Goal: Find specific page/section

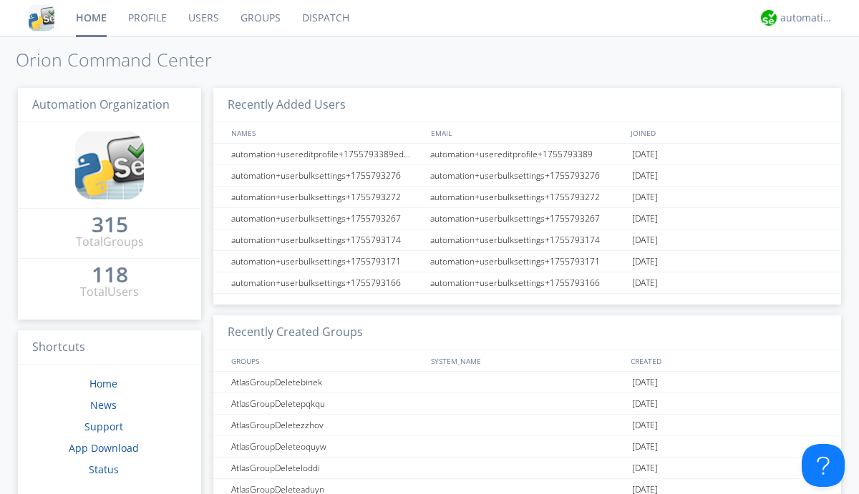
click at [324, 18] on link "Dispatch" at bounding box center [325, 18] width 69 height 36
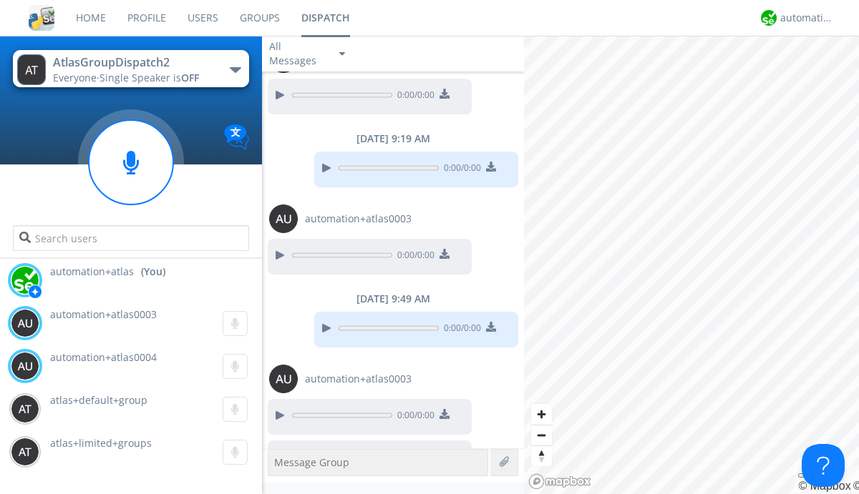
scroll to position [1150, 0]
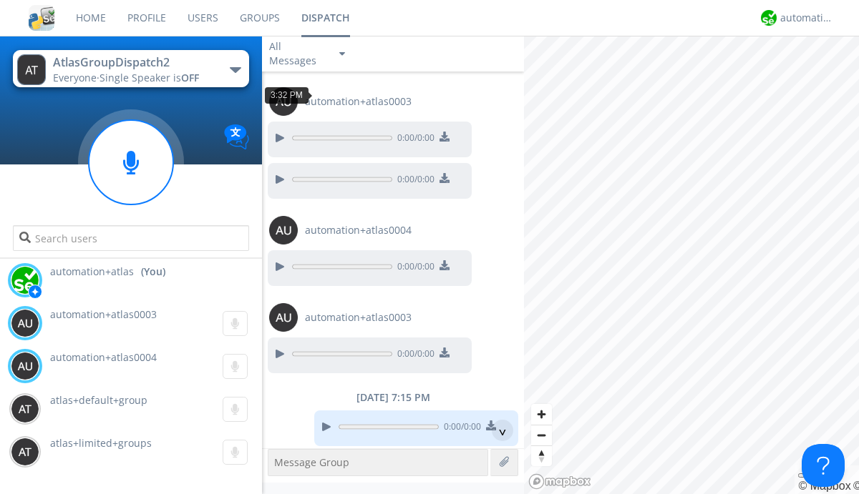
scroll to position [26, 0]
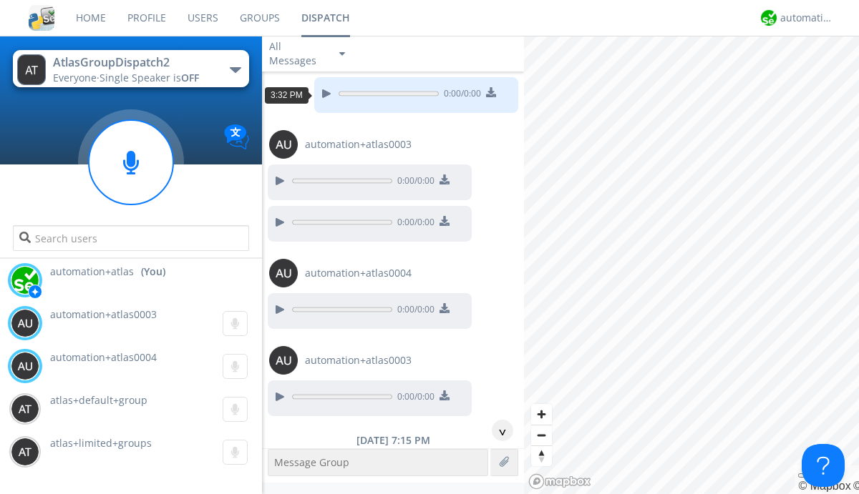
click at [497, 431] on div "^" at bounding box center [502, 430] width 21 height 21
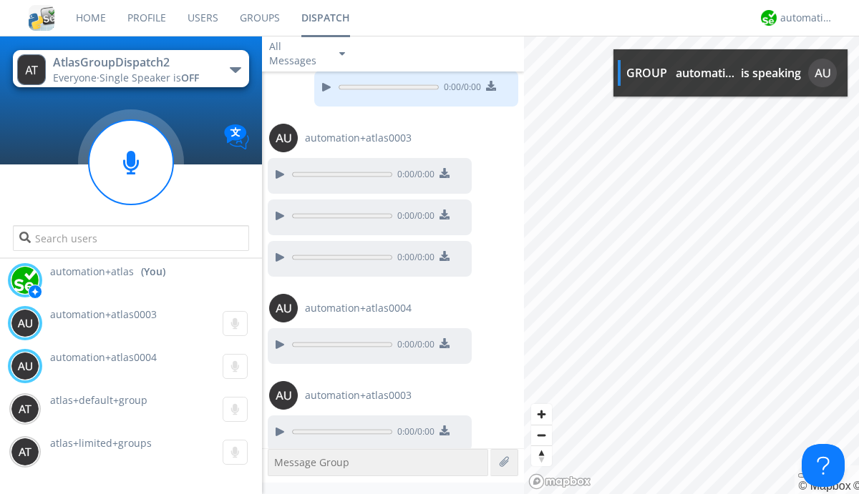
scroll to position [1322, 0]
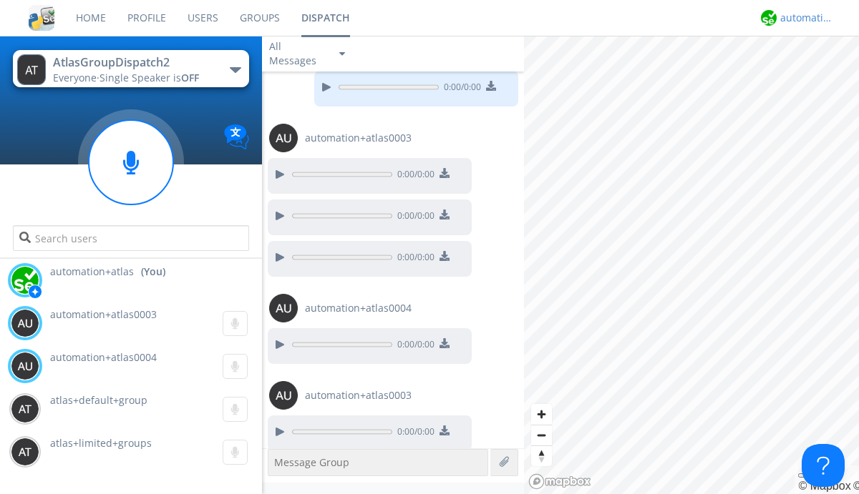
click at [803, 18] on div "automation+atlas" at bounding box center [807, 18] width 54 height 14
